Goal: Task Accomplishment & Management: Manage account settings

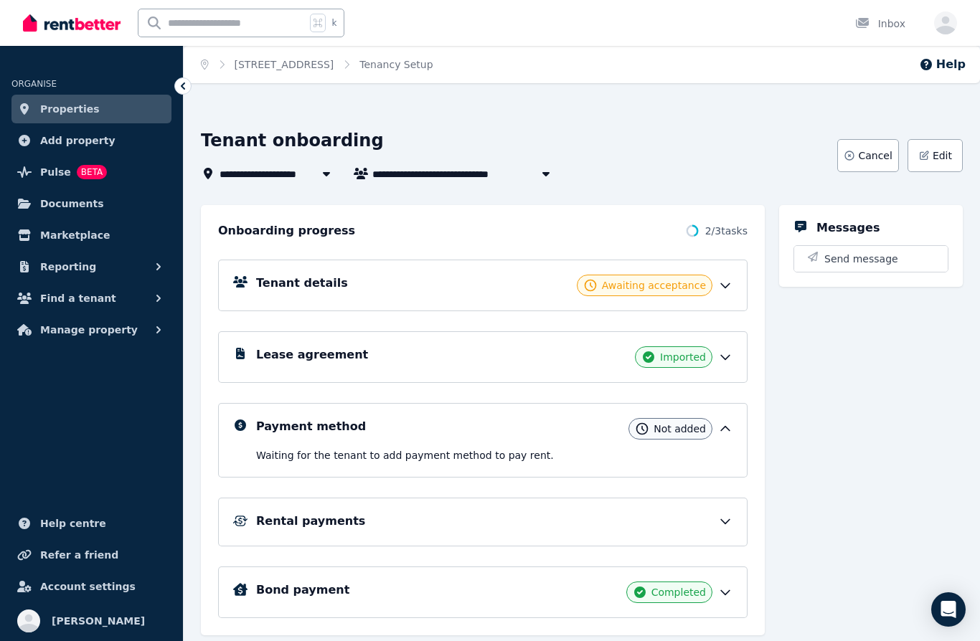
click at [731, 282] on icon at bounding box center [725, 285] width 14 height 14
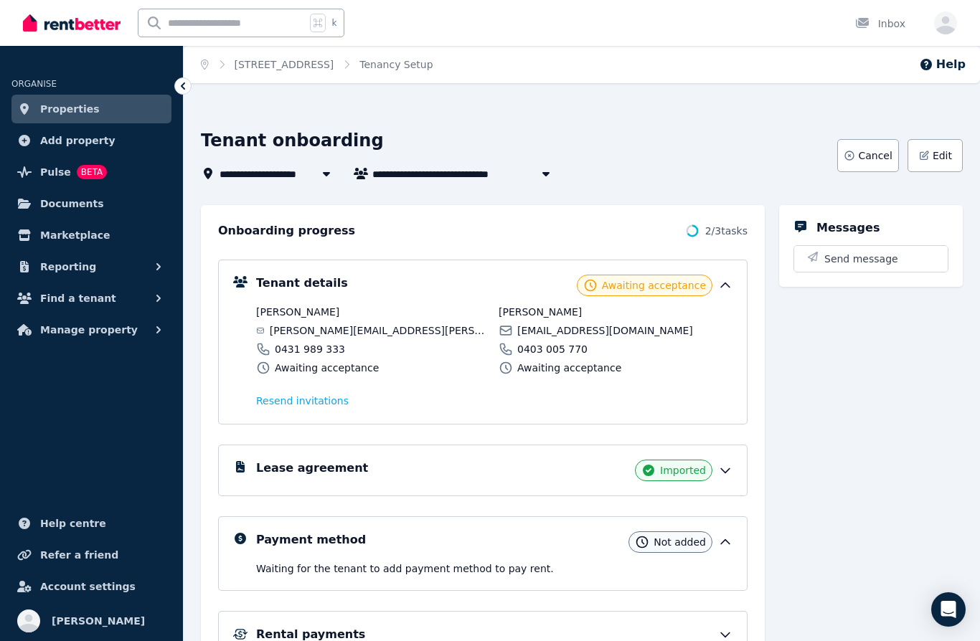
click at [733, 280] on icon at bounding box center [725, 285] width 14 height 14
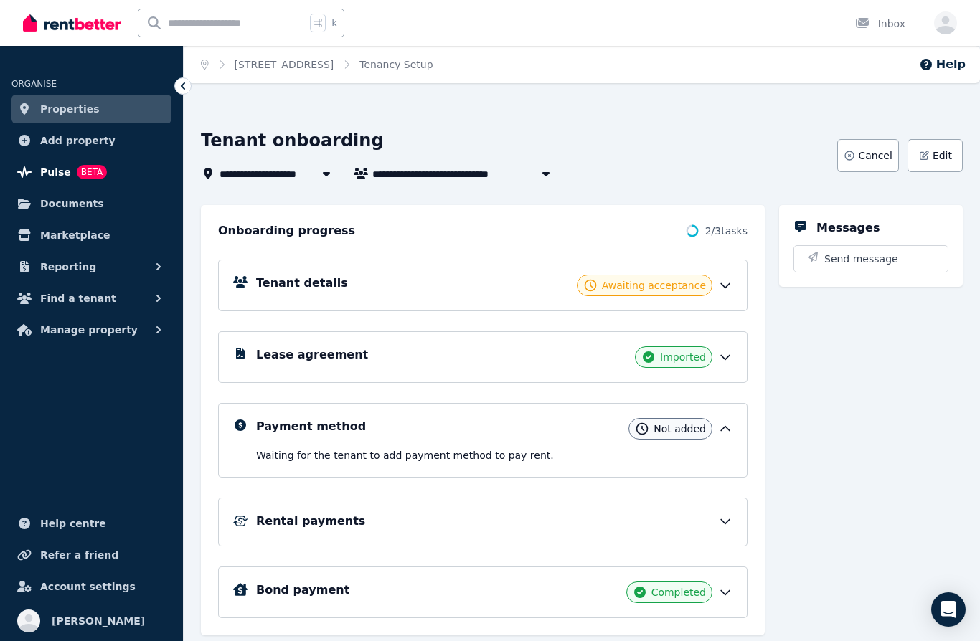
click at [60, 171] on span "Pulse" at bounding box center [55, 172] width 31 height 17
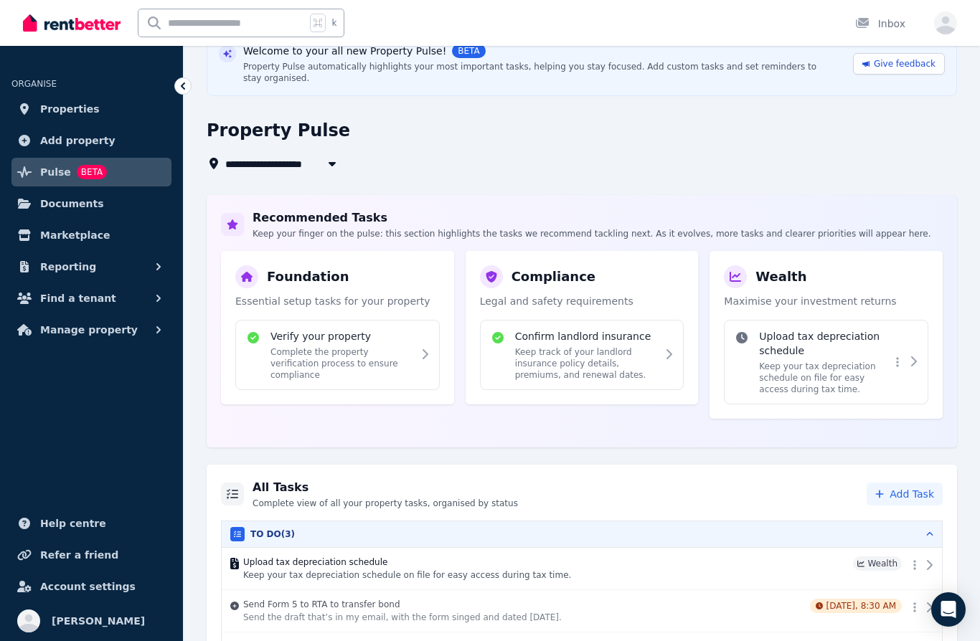
scroll to position [108, 0]
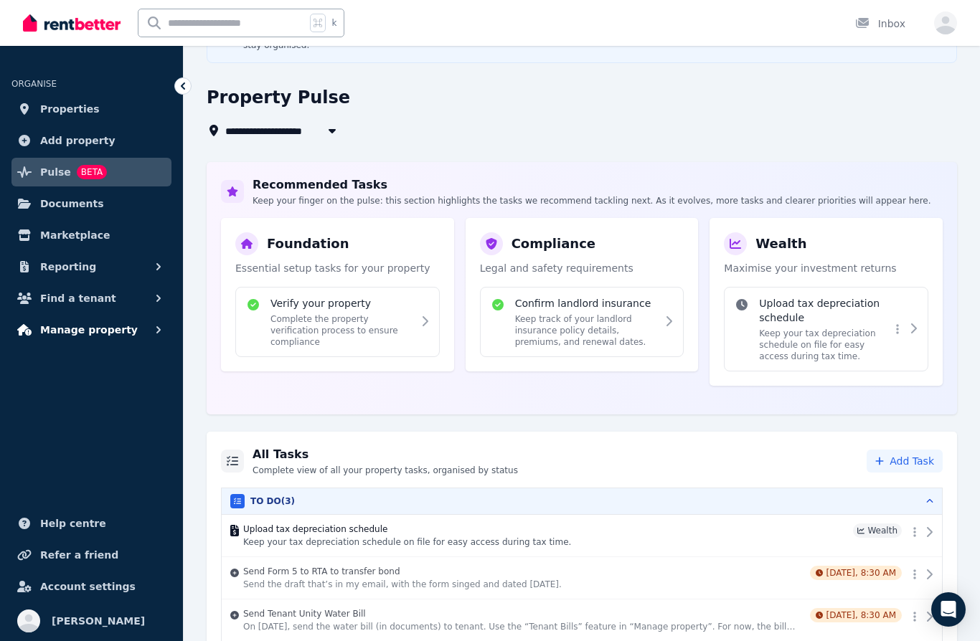
click at [111, 327] on span "Manage property" at bounding box center [89, 329] width 98 height 17
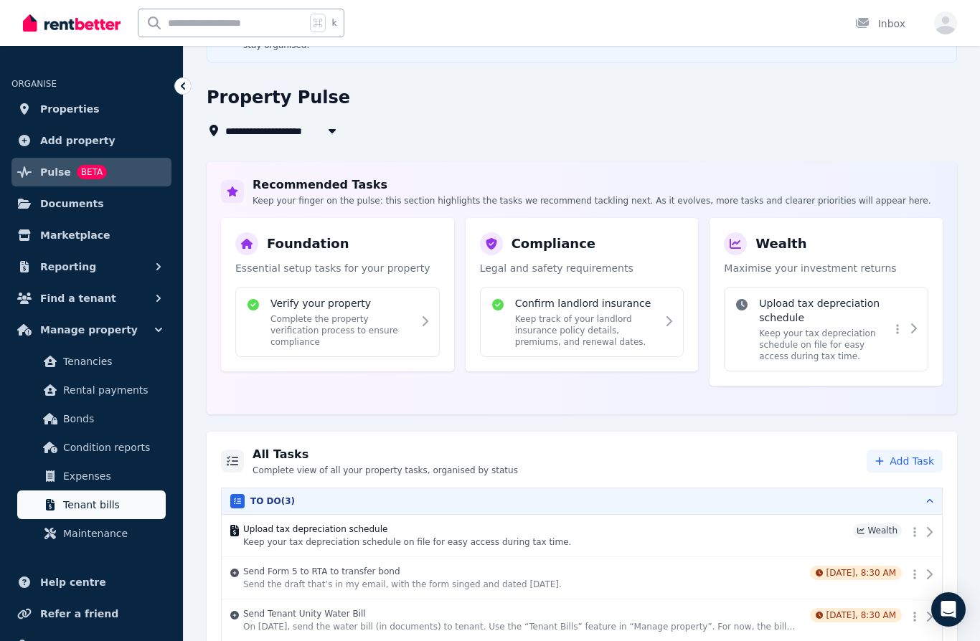
click at [103, 509] on span "Tenant bills" at bounding box center [111, 504] width 97 height 17
